Goal: Task Accomplishment & Management: Use online tool/utility

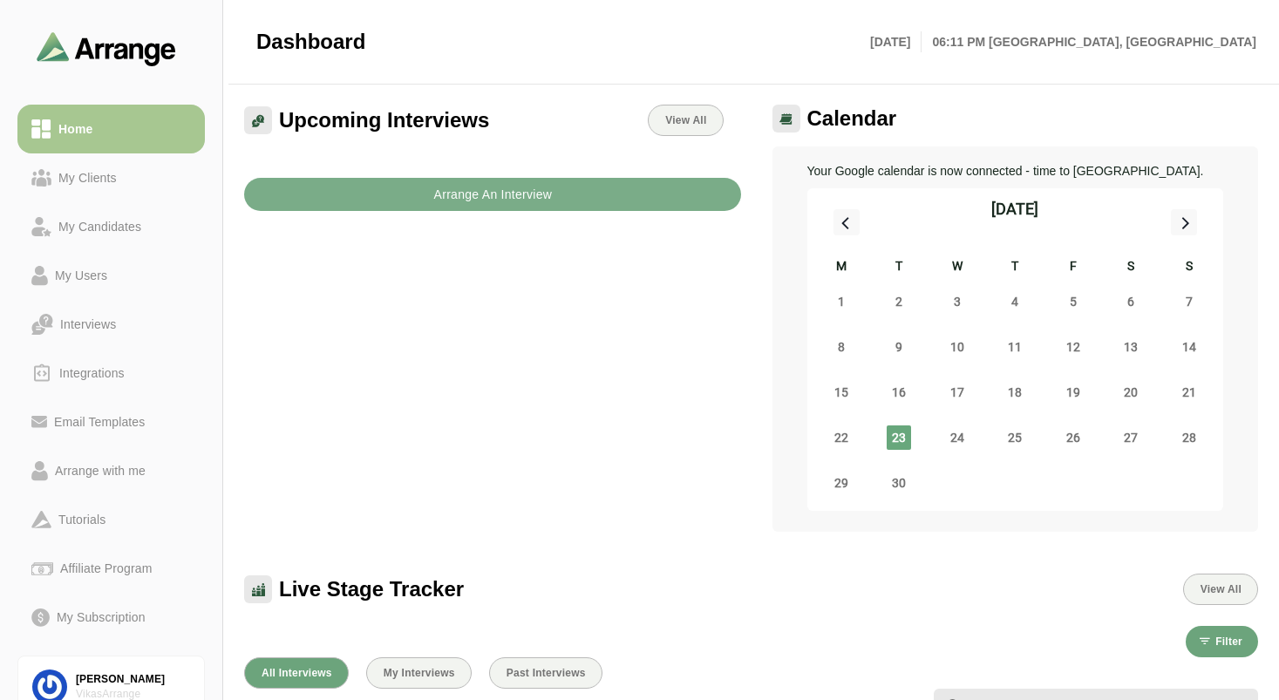
click at [753, 352] on div "Calendar Your Google calendar is now connected - time to Arrange. September 202…" at bounding box center [1010, 318] width 518 height 448
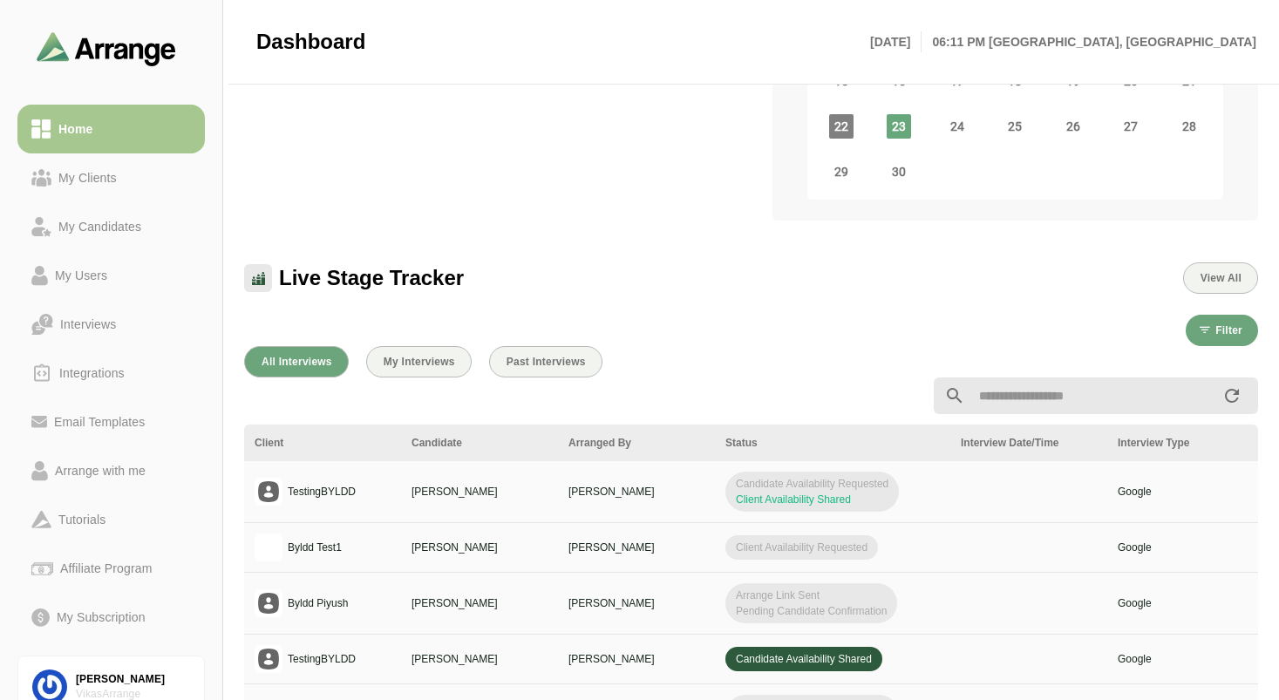
scroll to position [314, 0]
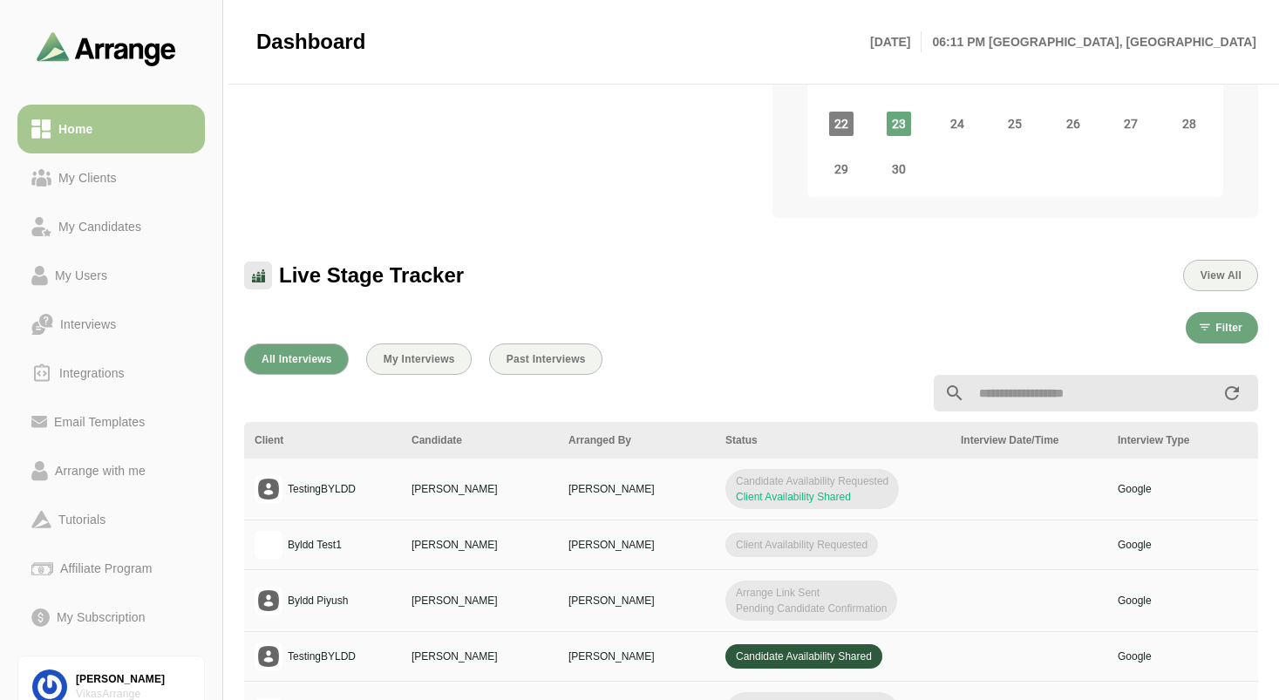
click at [984, 499] on td at bounding box center [1028, 489] width 157 height 62
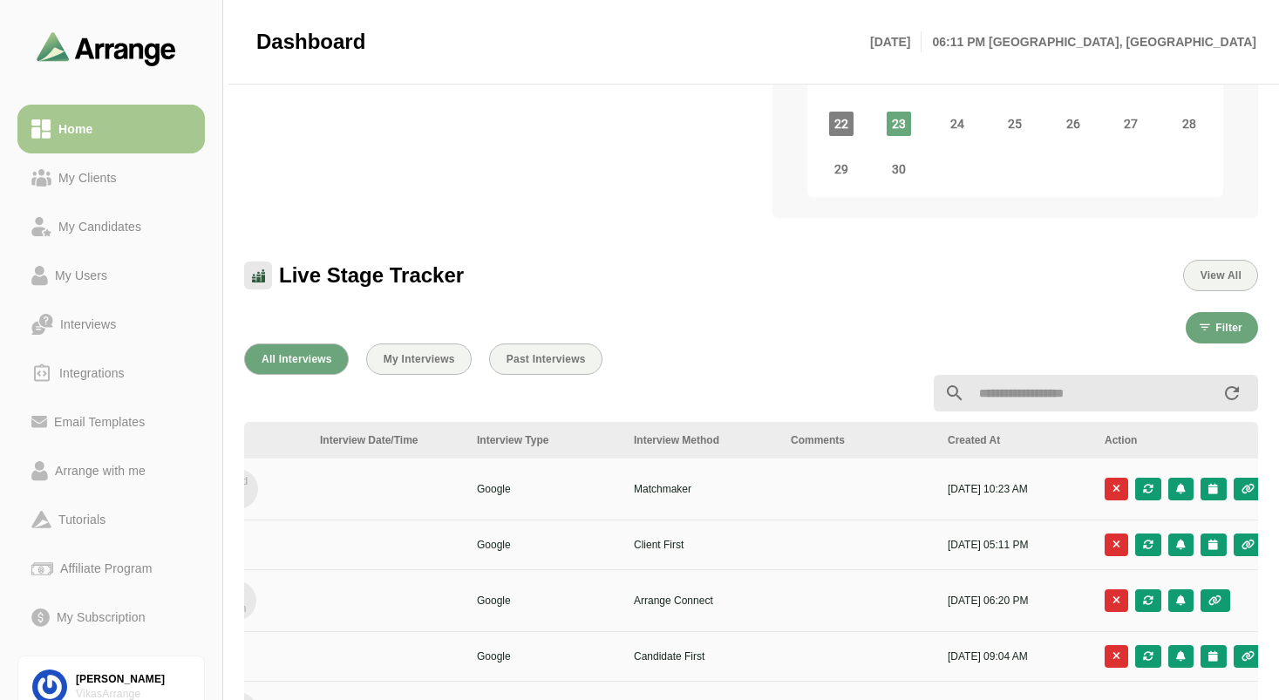
scroll to position [0, 654]
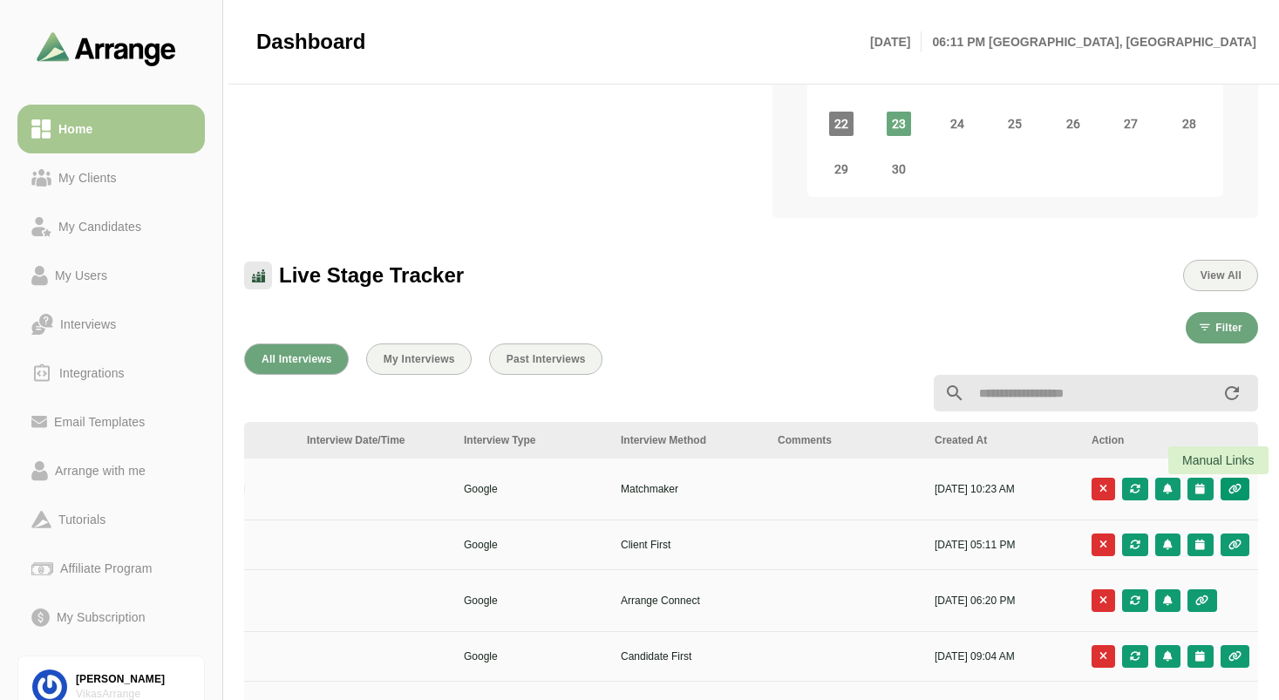
click at [1227, 489] on icon "button" at bounding box center [1234, 489] width 15 height 10
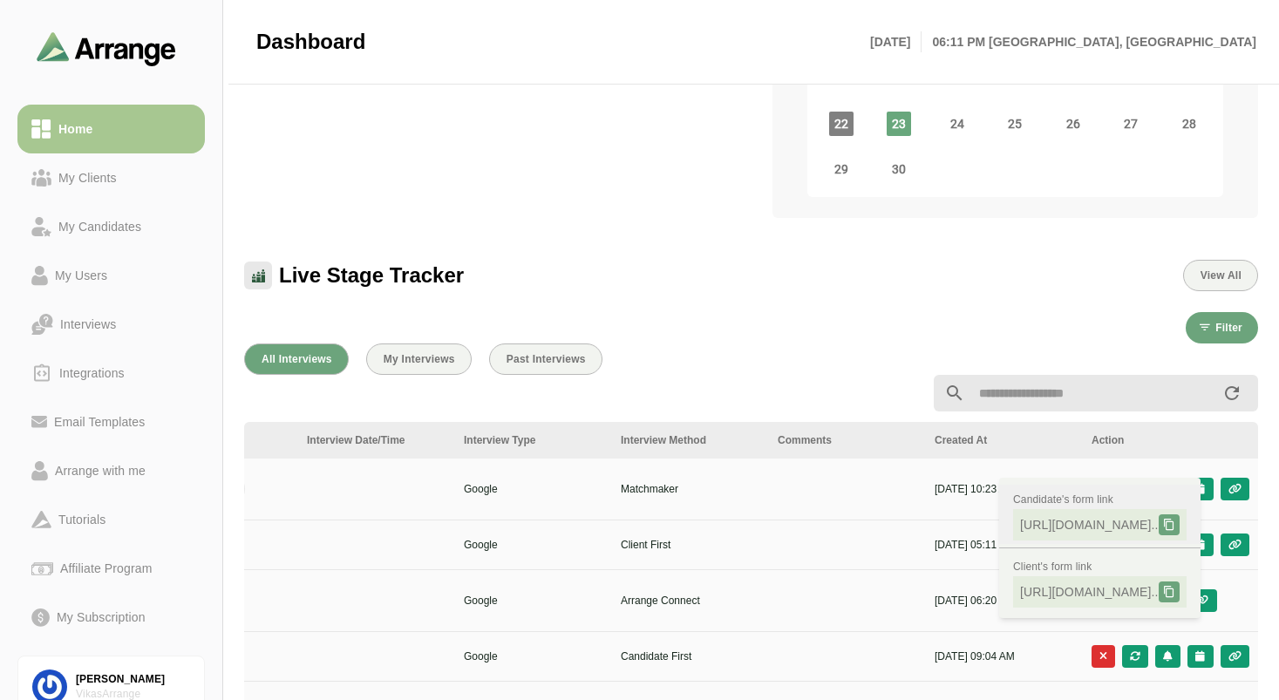
click at [1175, 526] on icon at bounding box center [1169, 525] width 12 height 12
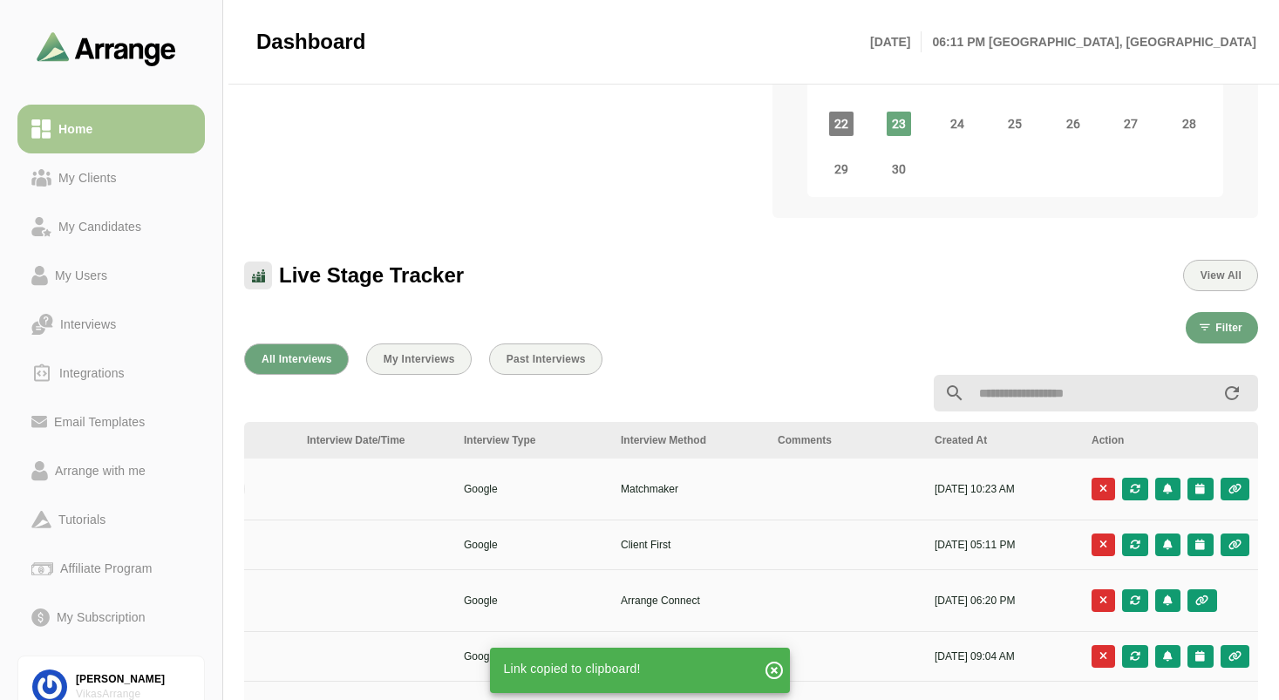
click at [735, 349] on div "All Interviews My Interviews Past Interviews" at bounding box center [751, 358] width 1014 height 31
click at [787, 355] on div "All Interviews My Interviews Past Interviews" at bounding box center [751, 358] width 1014 height 31
click at [1234, 491] on icon "button" at bounding box center [1234, 489] width 15 height 10
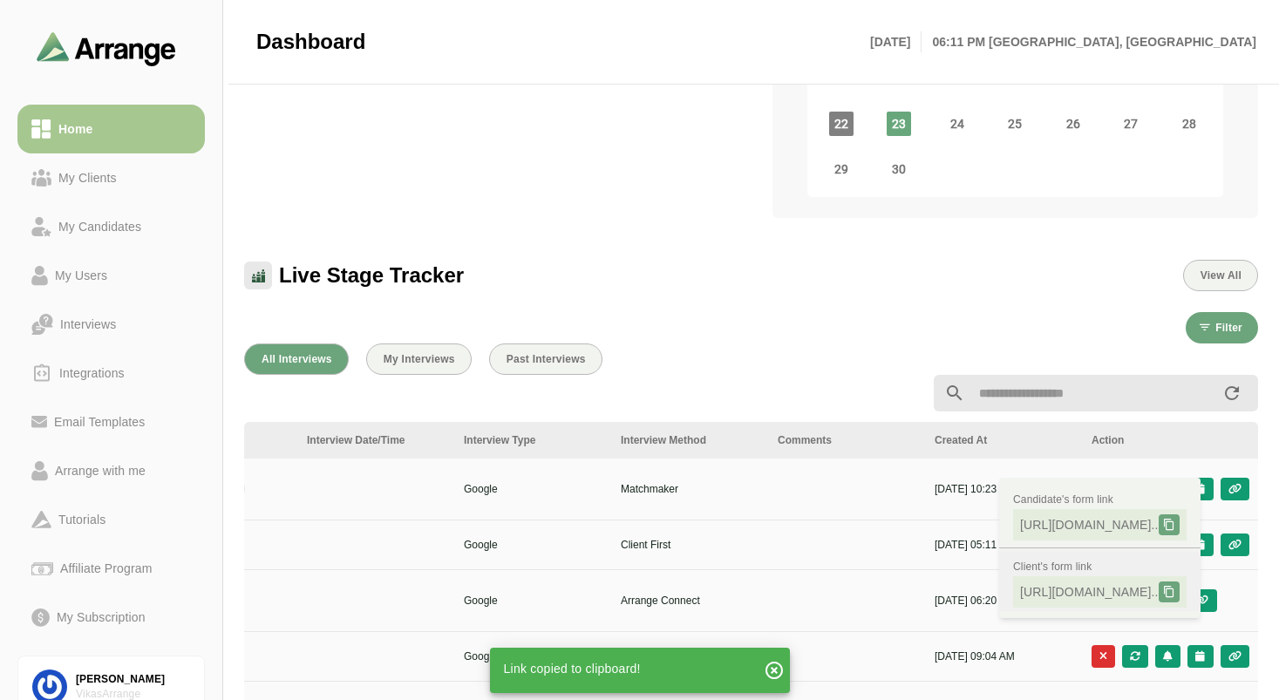
click at [1175, 596] on icon at bounding box center [1169, 592] width 12 height 12
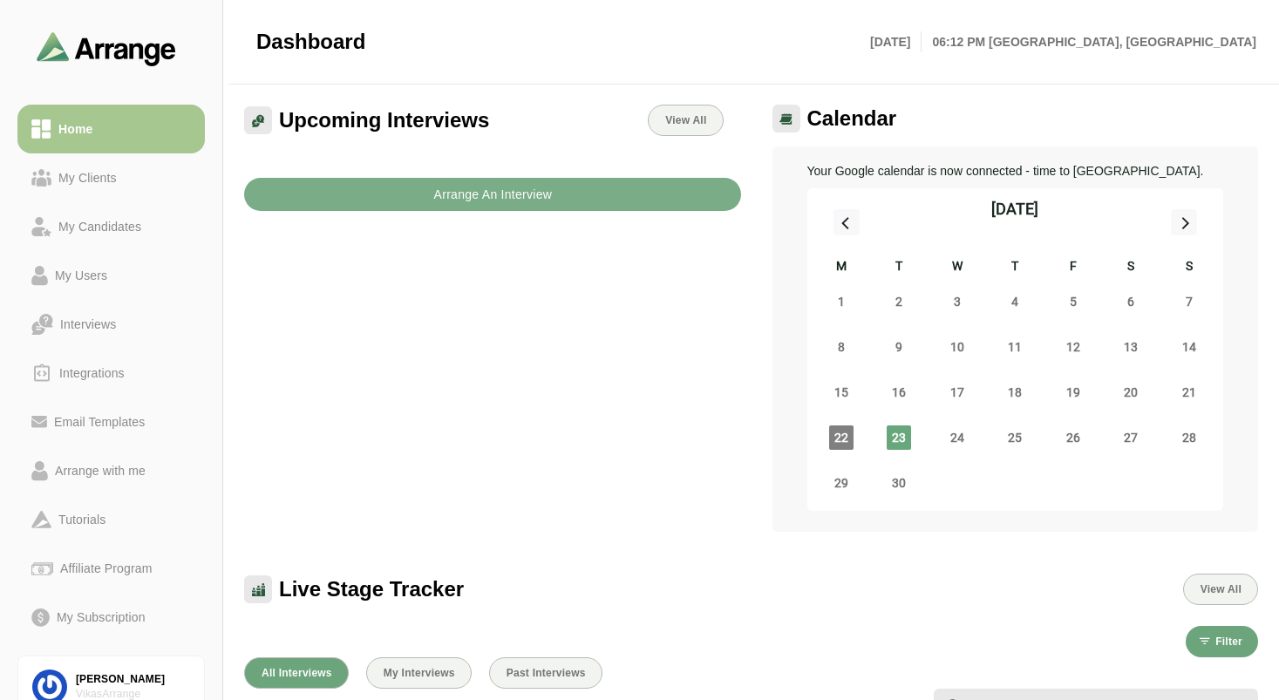
click at [591, 422] on div "Upcoming Interviews View All Arrange An Interview" at bounding box center [493, 318] width 518 height 448
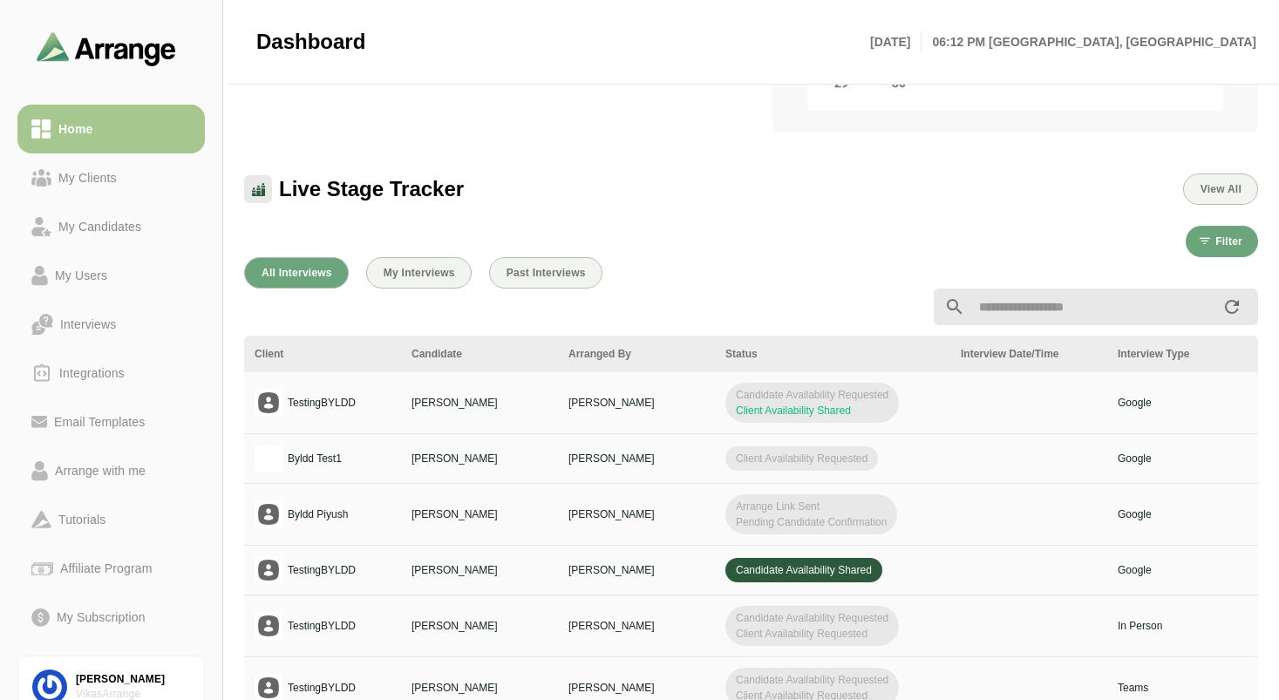
scroll to position [418, 0]
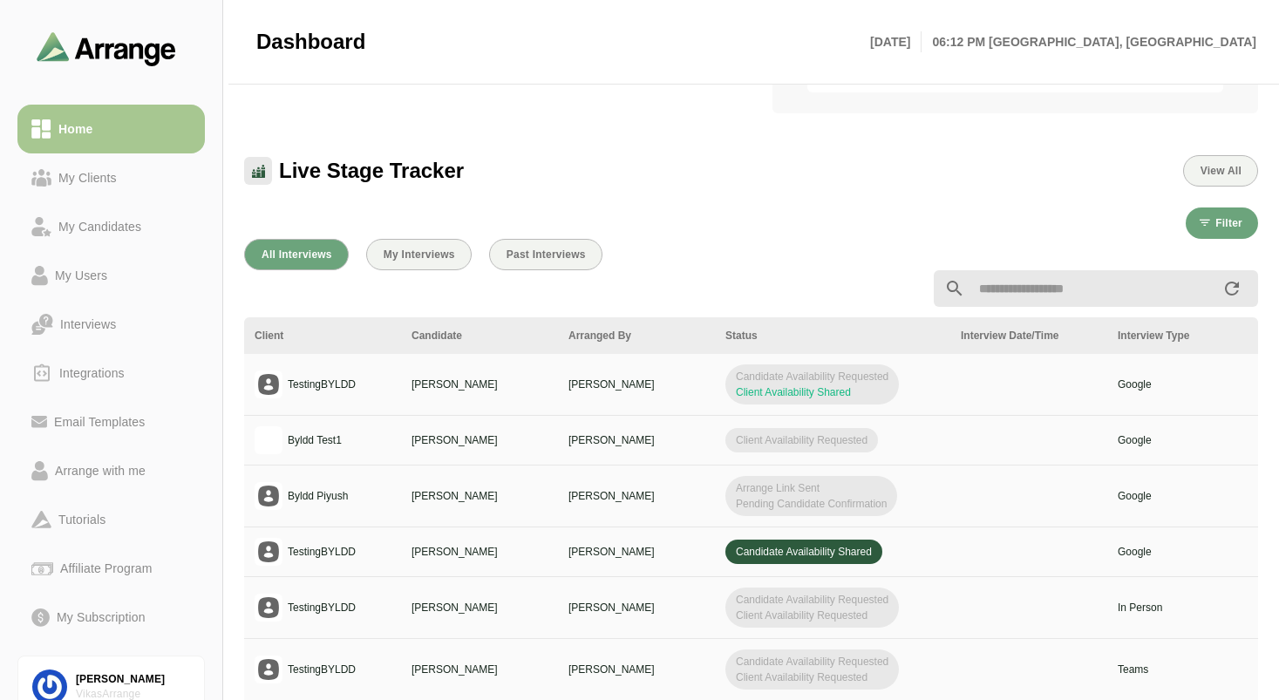
click at [1108, 400] on td "Google" at bounding box center [1185, 385] width 157 height 62
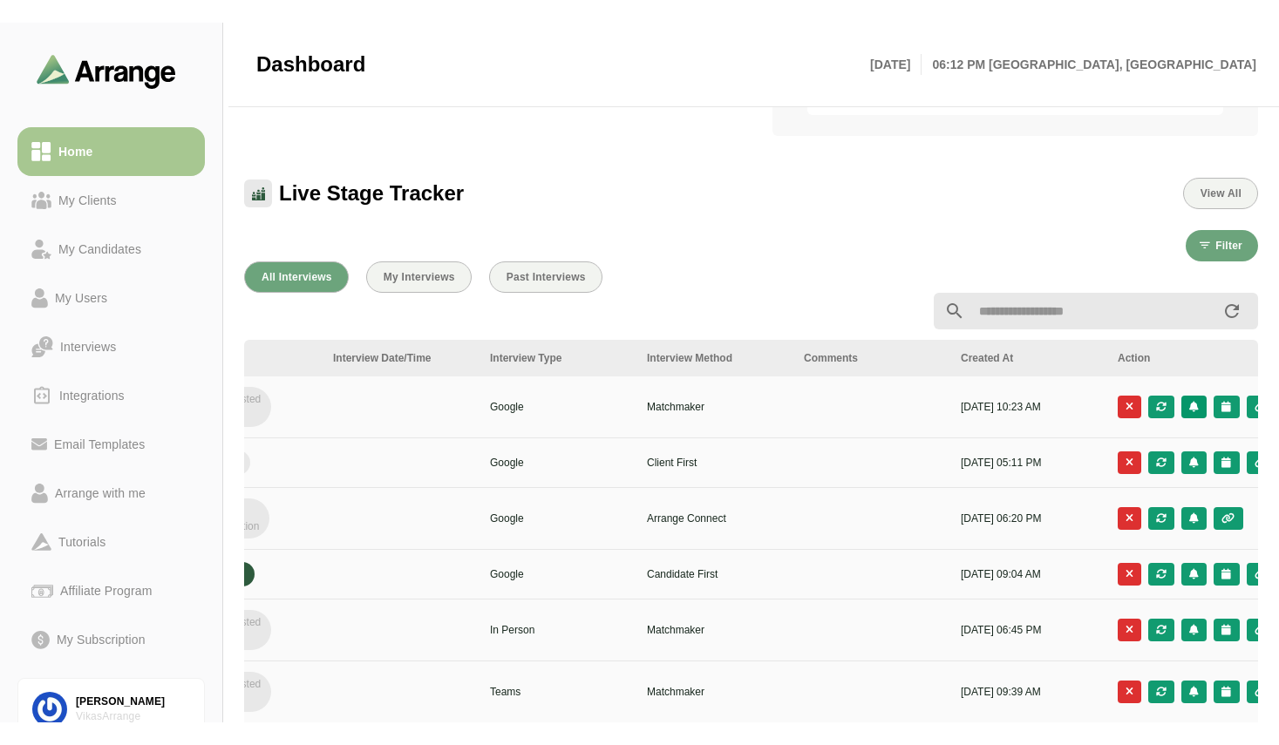
scroll to position [0, 654]
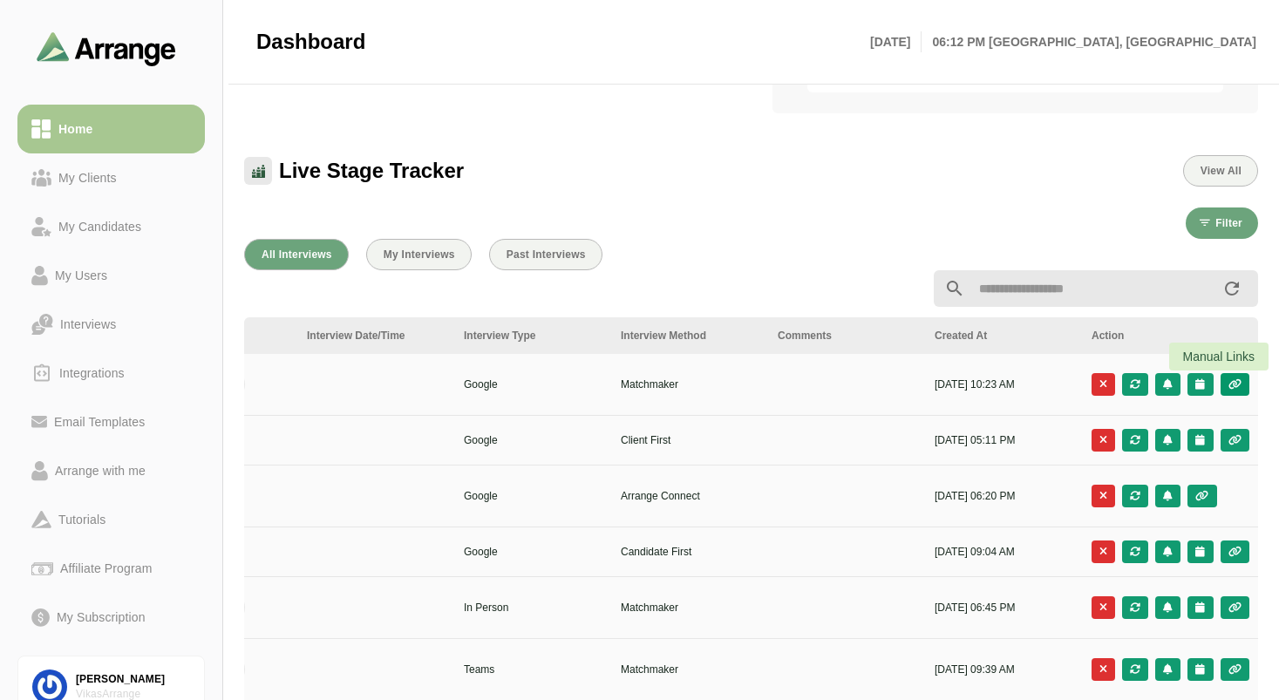
click at [1227, 384] on icon "button" at bounding box center [1234, 384] width 15 height 10
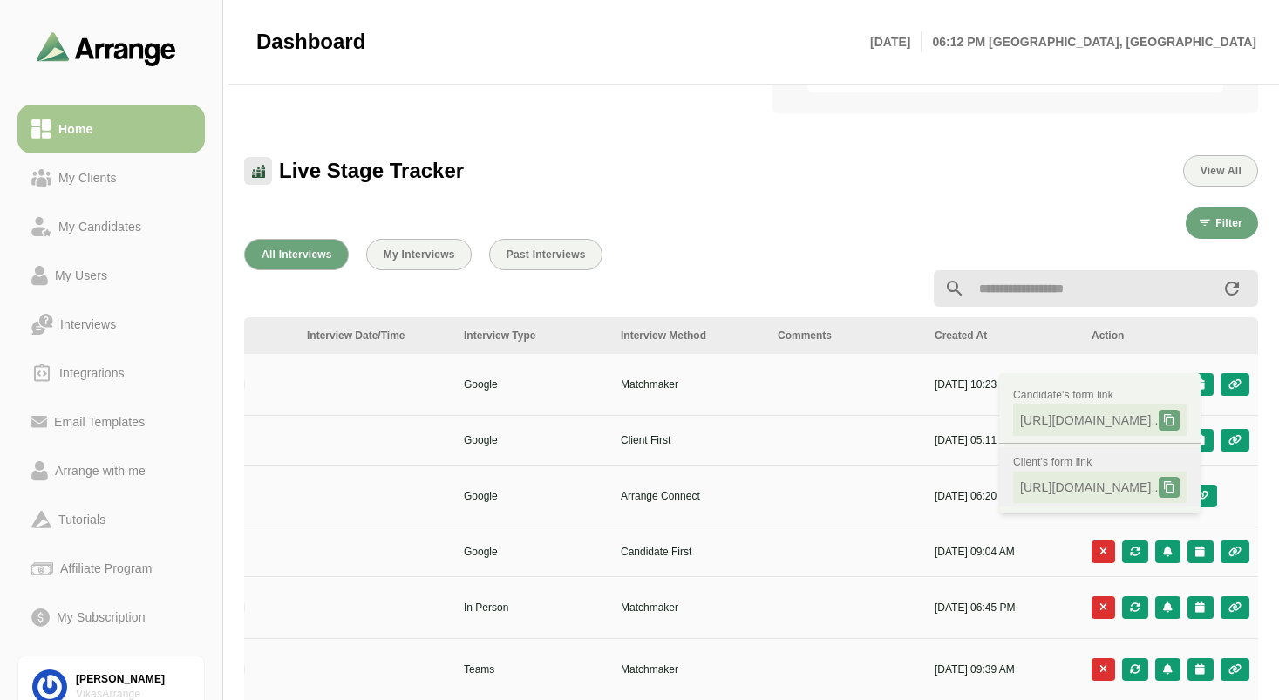
click at [1175, 489] on icon at bounding box center [1169, 487] width 12 height 12
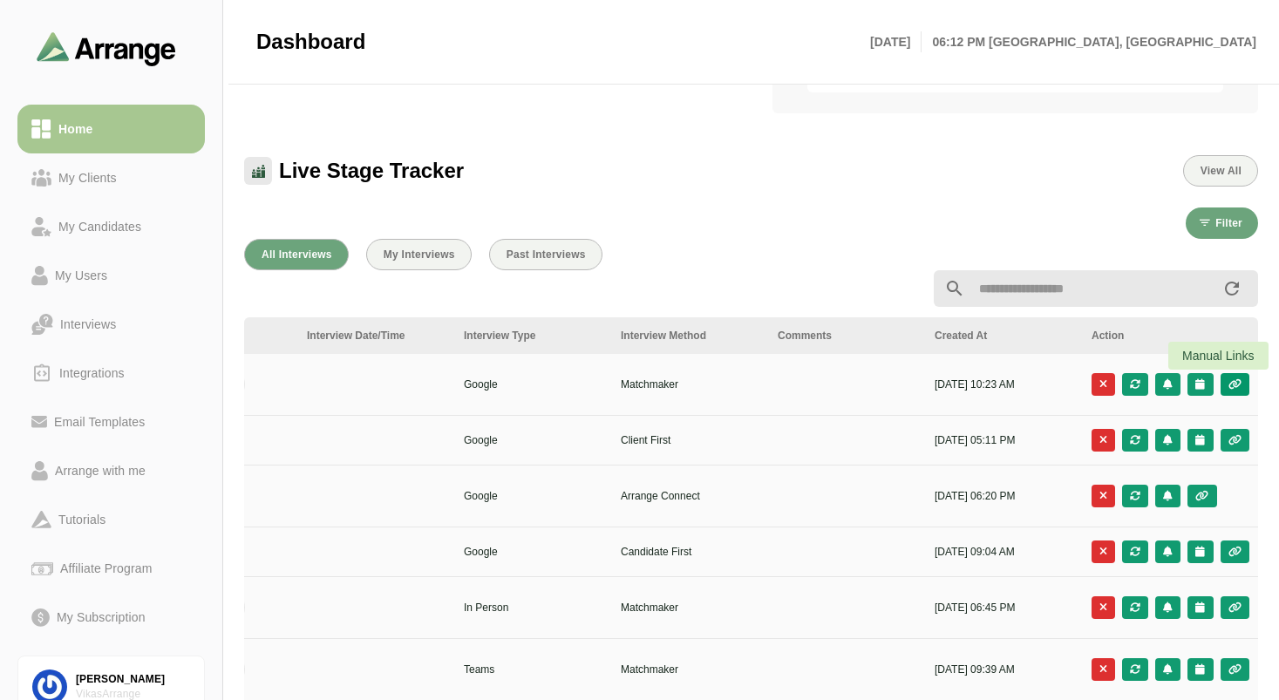
click at [1235, 382] on icon "button" at bounding box center [1234, 384] width 15 height 10
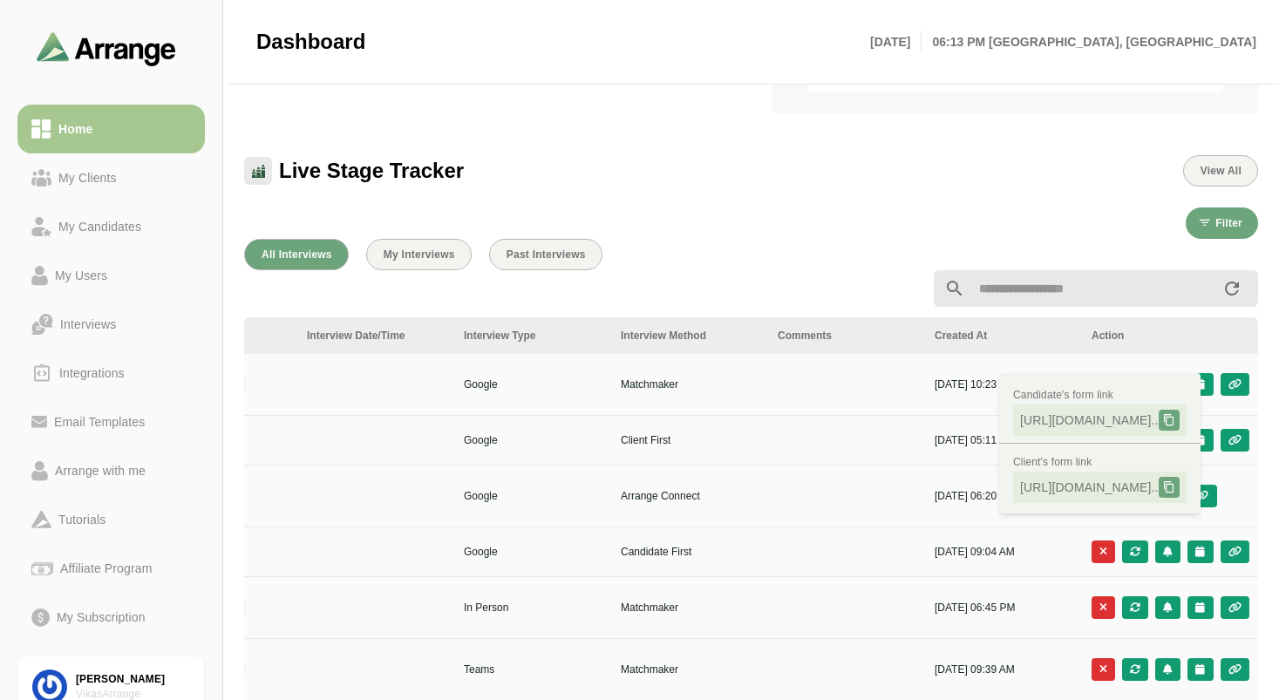
click at [899, 198] on div "Filter All Interviews My Interviews Past Interviews Client Candidate Arranged B…" at bounding box center [751, 599] width 1034 height 805
